Goal: Information Seeking & Learning: Learn about a topic

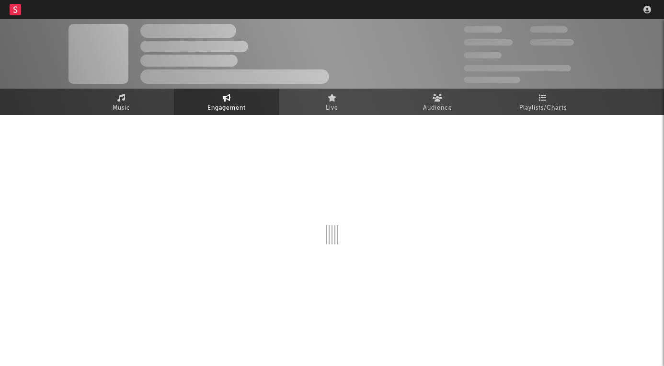
select select "1w"
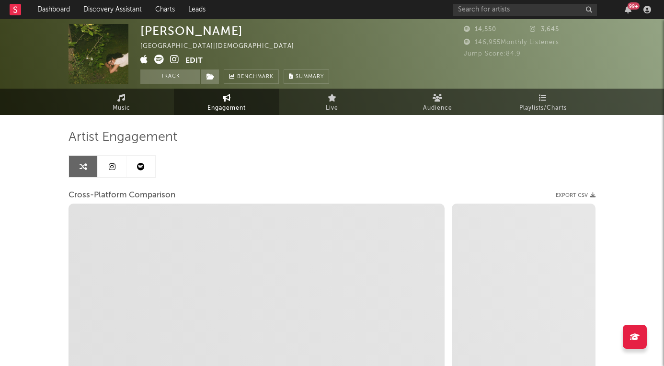
select select "1m"
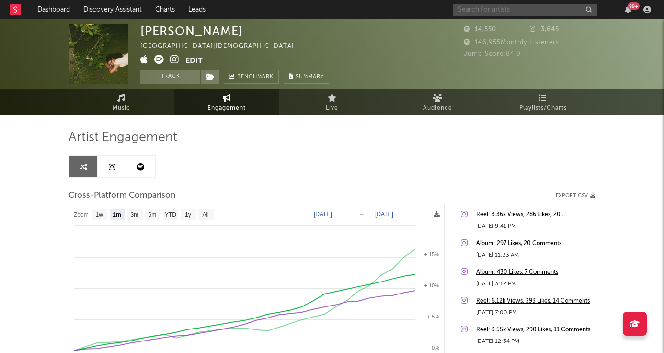
click at [532, 5] on input "text" at bounding box center [525, 10] width 144 height 12
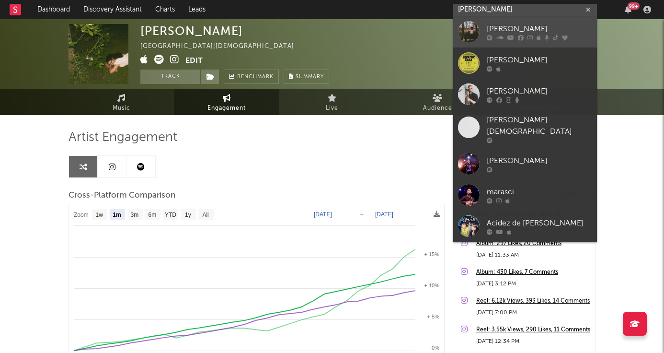
type input "[PERSON_NAME]"
click at [536, 26] on div "[PERSON_NAME]" at bounding box center [539, 28] width 105 height 11
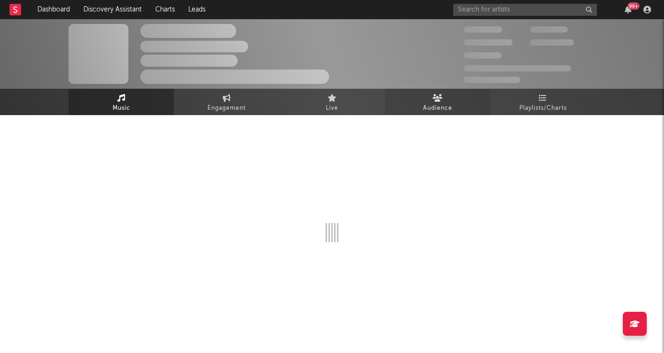
select select "6m"
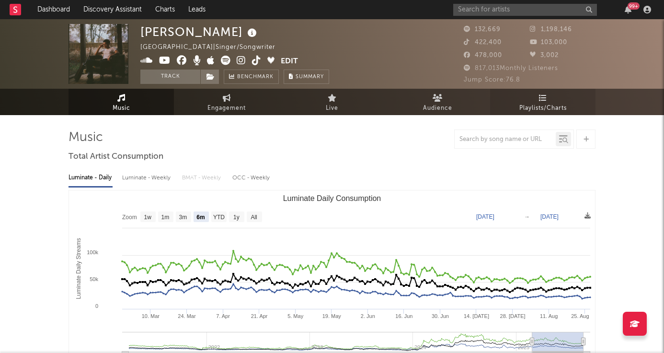
click at [554, 98] on link "Playlists/Charts" at bounding box center [542, 102] width 105 height 26
